Goal: Find contact information: Find contact information

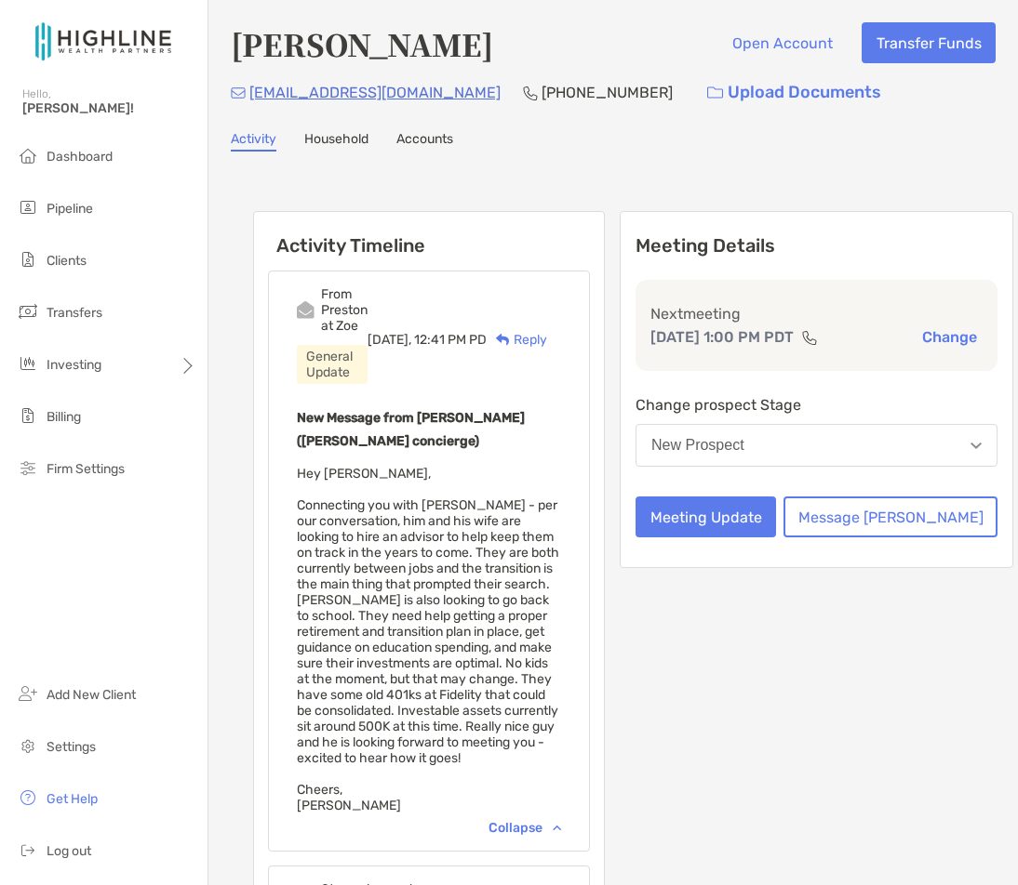
scroll to position [1, 0]
drag, startPoint x: 393, startPoint y: 93, endPoint x: 251, endPoint y: 100, distance: 142.5
click at [251, 100] on div "[EMAIL_ADDRESS][DOMAIN_NAME] [PHONE_NUMBER] Upload Documents" at bounding box center [613, 92] width 765 height 40
copy p "[EMAIL_ADDRESS][DOMAIN_NAME]"
drag, startPoint x: 330, startPoint y: 50, endPoint x: 430, endPoint y: 47, distance: 99.6
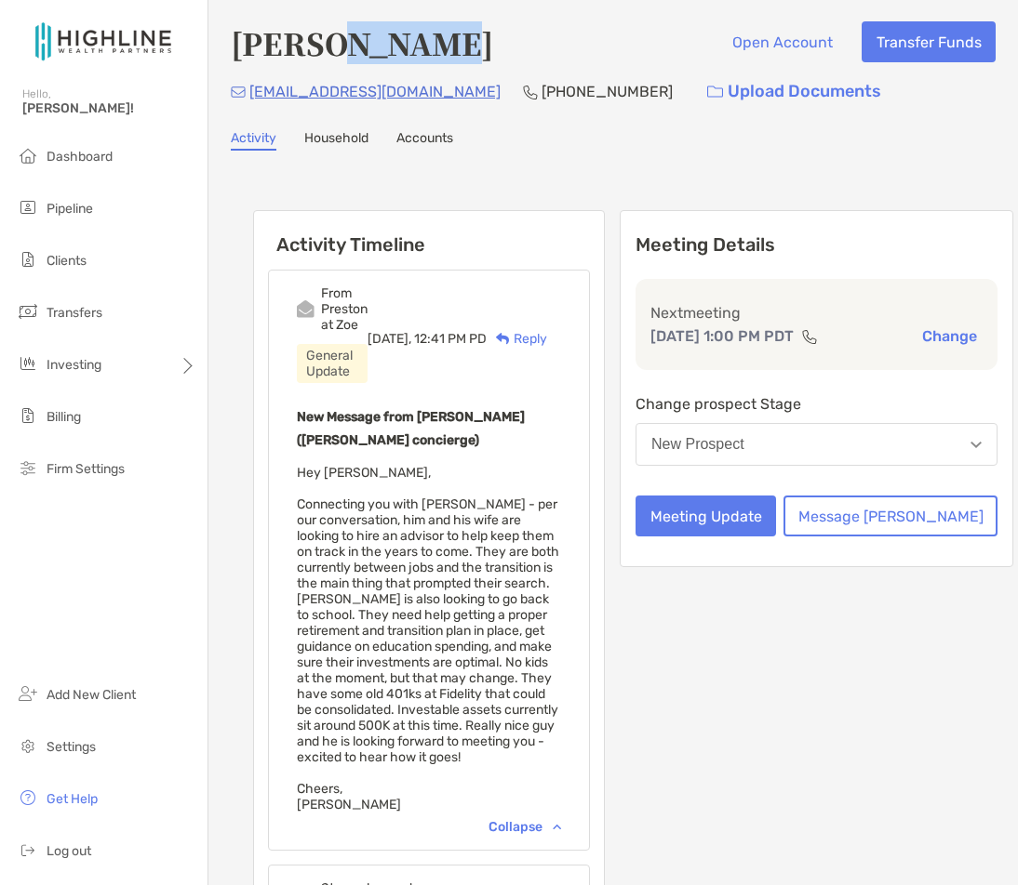
click at [430, 47] on h4 "[PERSON_NAME]" at bounding box center [362, 42] width 262 height 43
copy h4 "[PERSON_NAME]"
click at [399, 91] on div "[EMAIL_ADDRESS][DOMAIN_NAME] [PHONE_NUMBER] Upload Documents" at bounding box center [613, 92] width 765 height 40
drag, startPoint x: 393, startPoint y: 92, endPoint x: 248, endPoint y: 101, distance: 145.4
click at [248, 101] on div "[EMAIL_ADDRESS][DOMAIN_NAME] [PHONE_NUMBER] Upload Documents" at bounding box center [613, 92] width 765 height 40
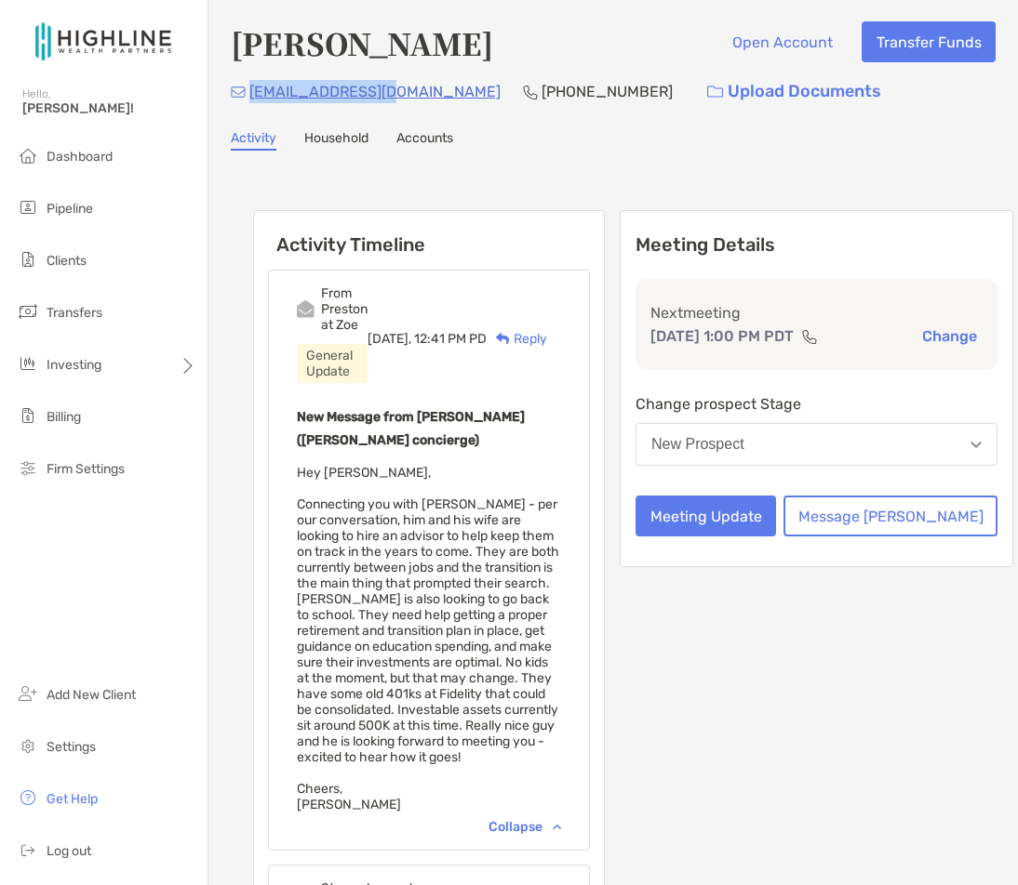
copy p "[EMAIL_ADDRESS][DOMAIN_NAME]"
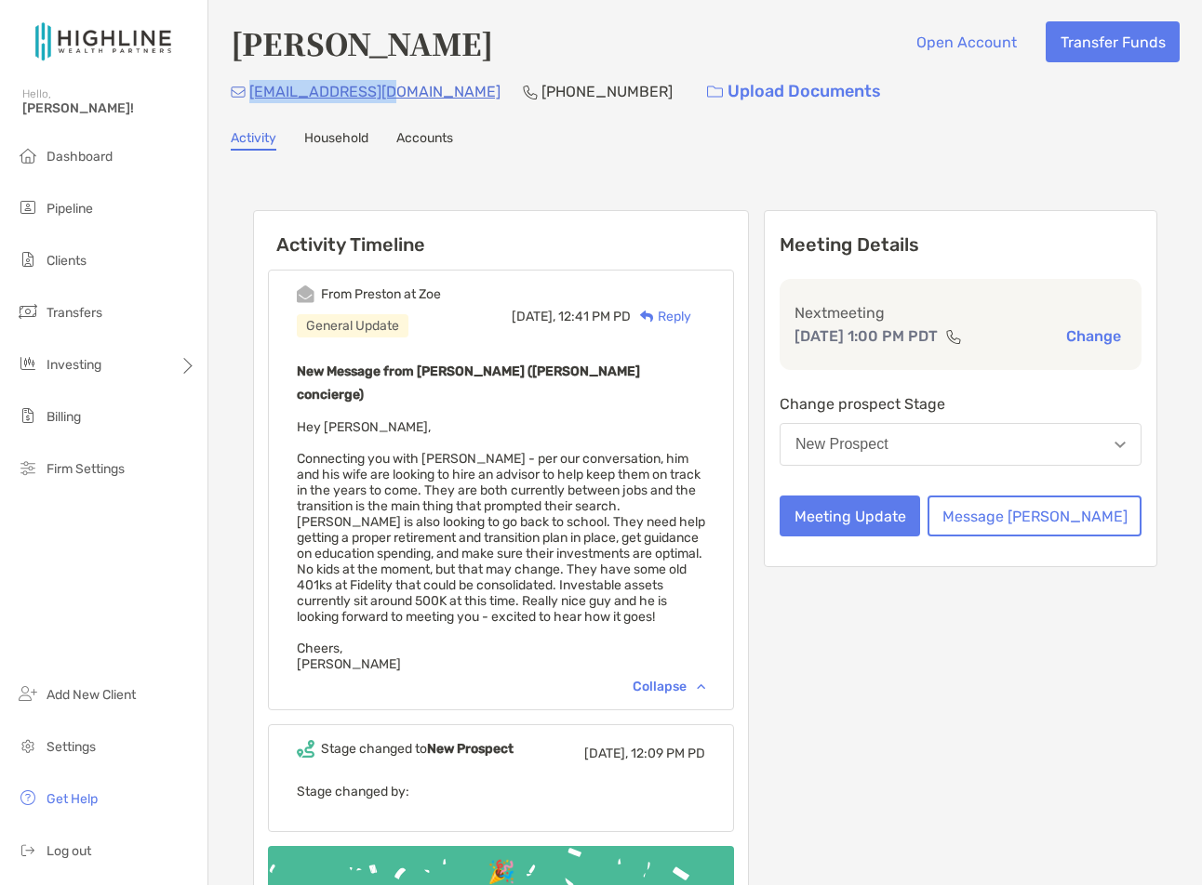
click at [89, 46] on img at bounding box center [103, 40] width 163 height 67
click at [58, 39] on img at bounding box center [103, 40] width 163 height 67
click at [84, 165] on li "Dashboard" at bounding box center [103, 157] width 207 height 37
